Goal: Navigation & Orientation: Find specific page/section

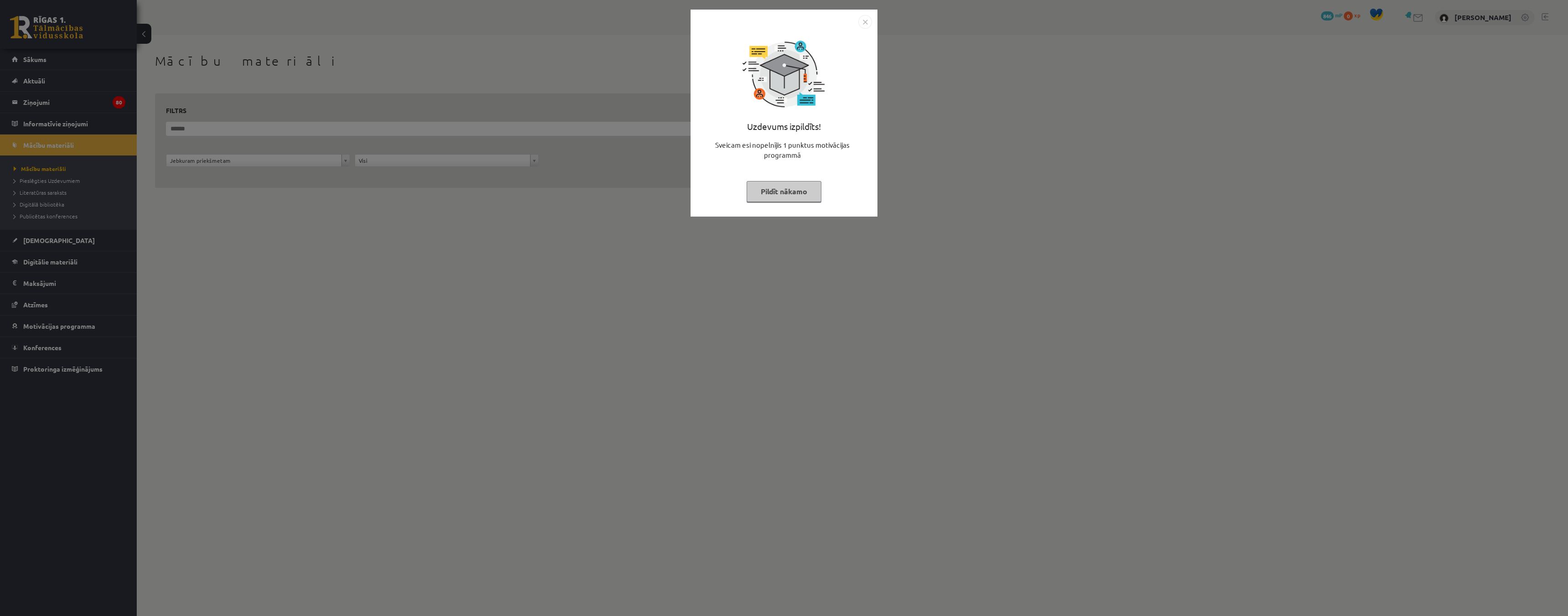
click at [782, 194] on button "Pildīt nākamo" at bounding box center [784, 191] width 74 height 21
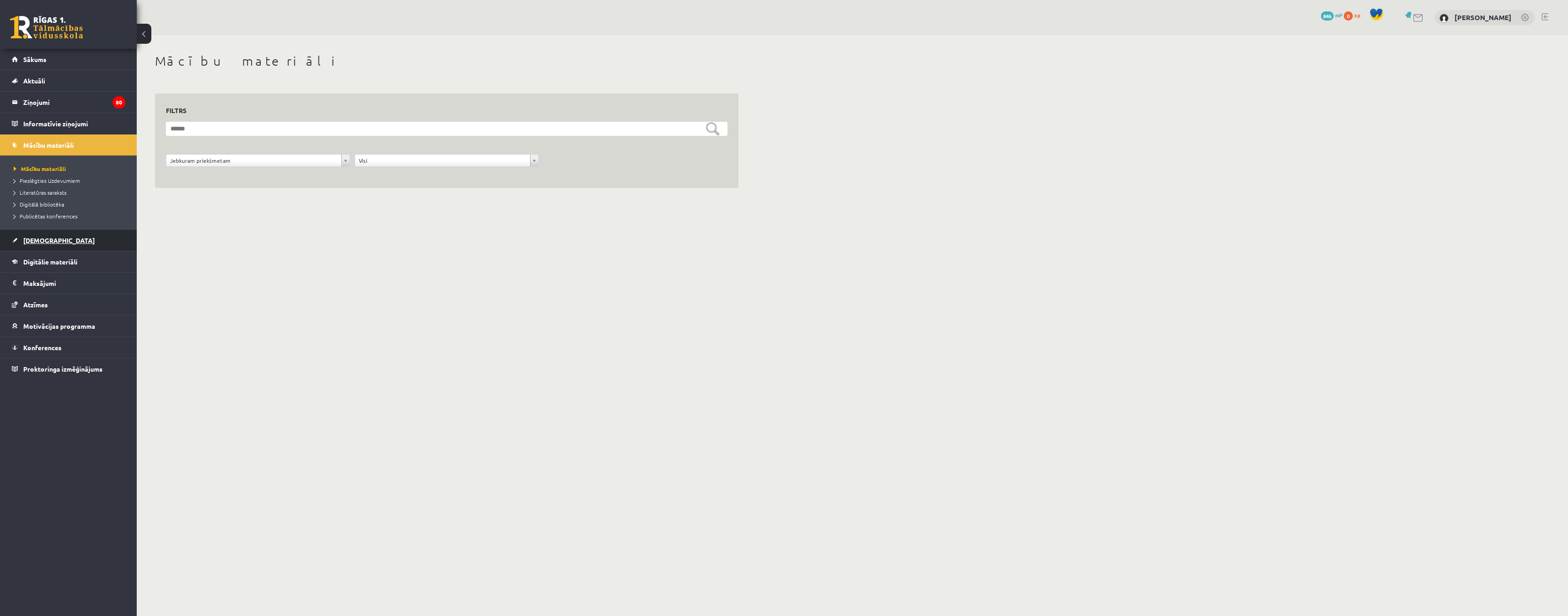
click at [50, 246] on link "[DEMOGRAPHIC_DATA]" at bounding box center [68, 240] width 113 height 21
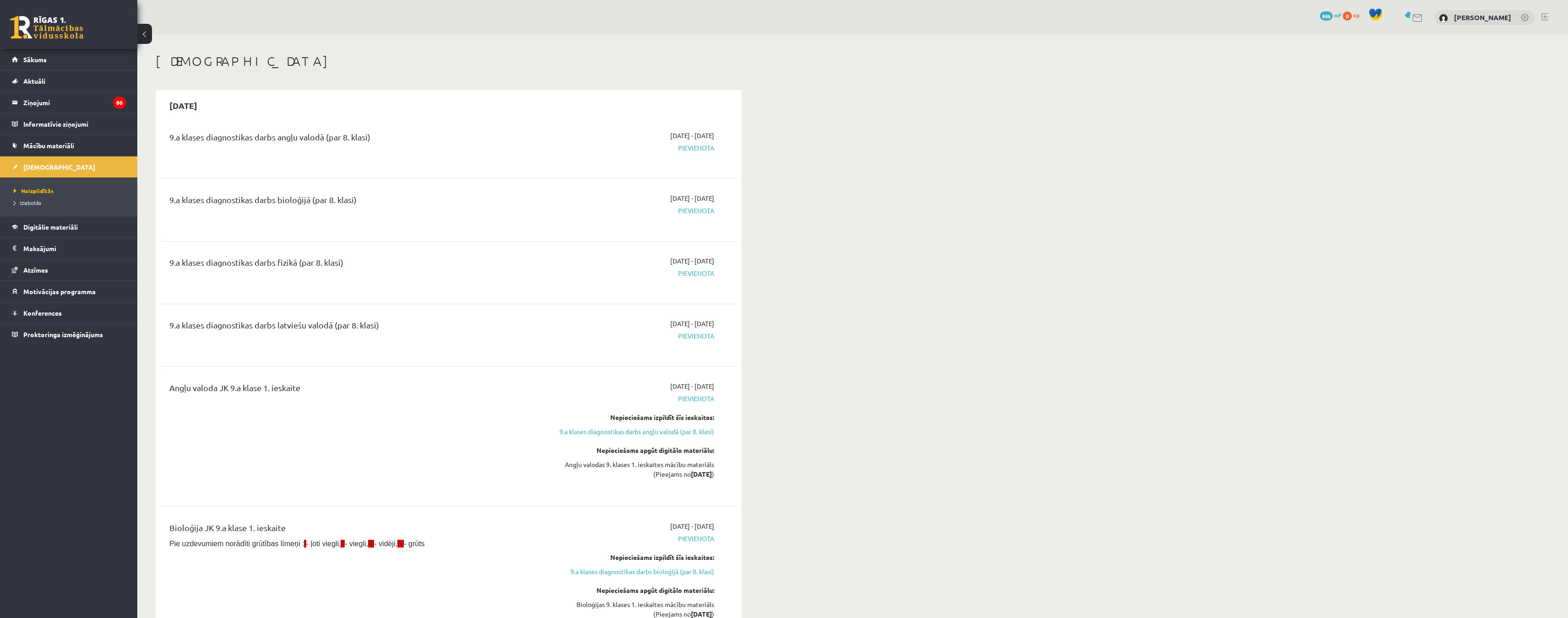
click at [55, 317] on link "Konferences" at bounding box center [69, 313] width 114 height 21
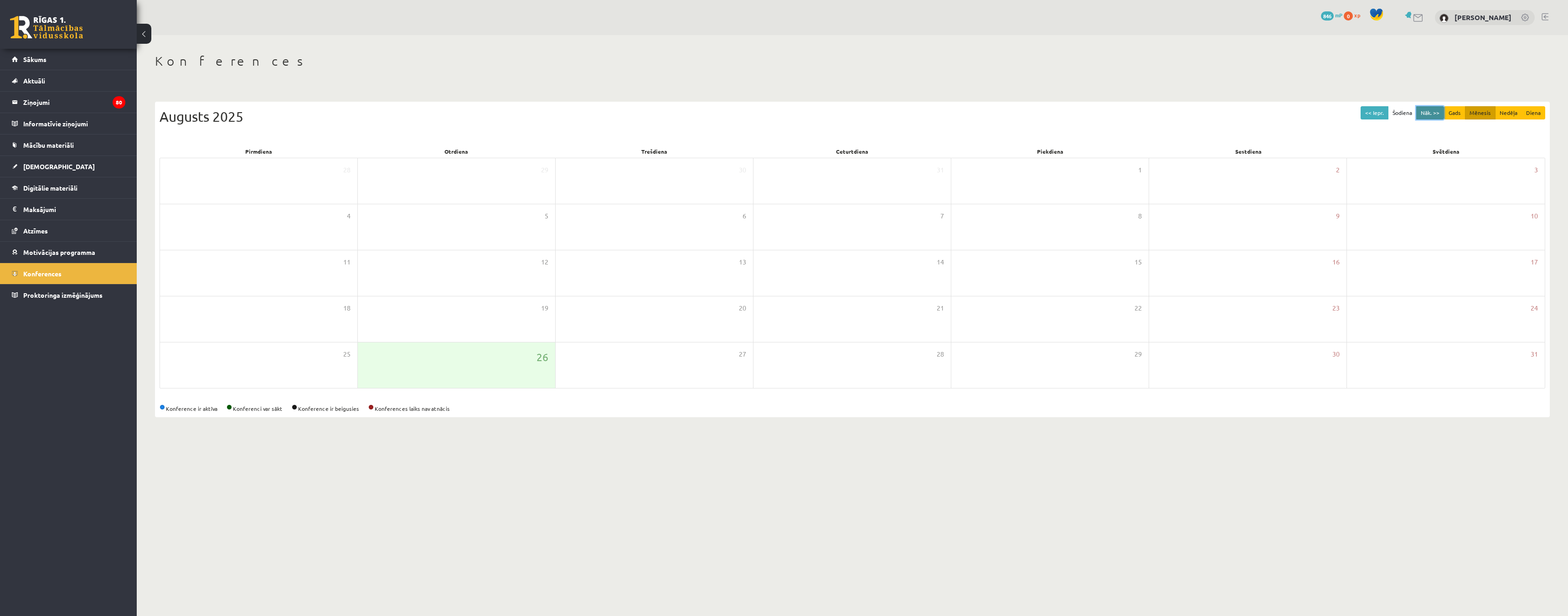
click at [1431, 114] on button "Nāk. >>" at bounding box center [1430, 112] width 28 height 13
